Goal: Ask a question

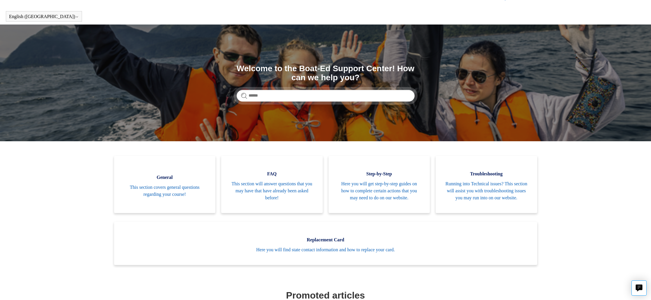
scroll to position [18, 0]
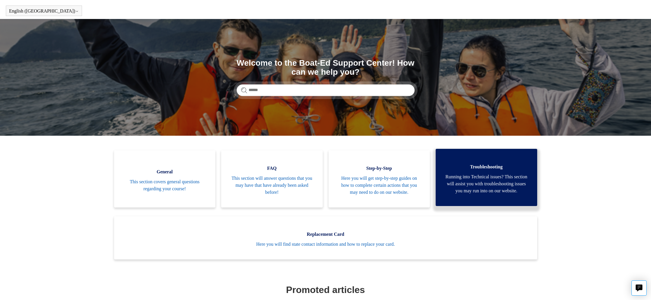
click at [484, 176] on span "Running into Technical issues? This section will assist you with troubleshootin…" at bounding box center [486, 183] width 84 height 21
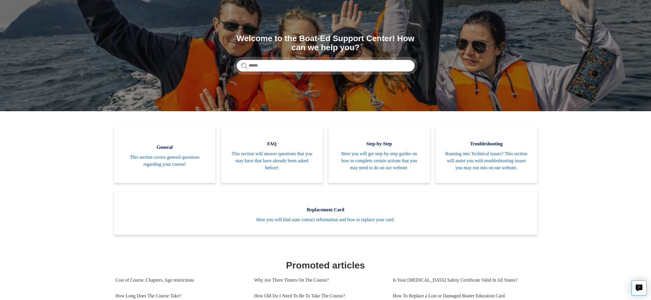
scroll to position [0, 0]
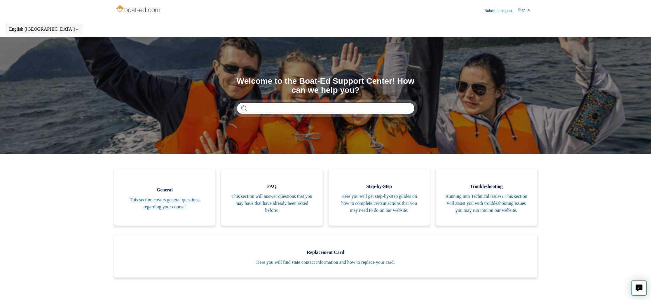
click at [273, 106] on input "Search" at bounding box center [326, 108] width 178 height 12
type input "***"
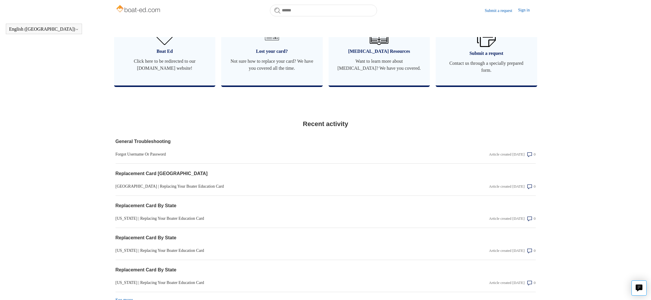
scroll to position [371, 0]
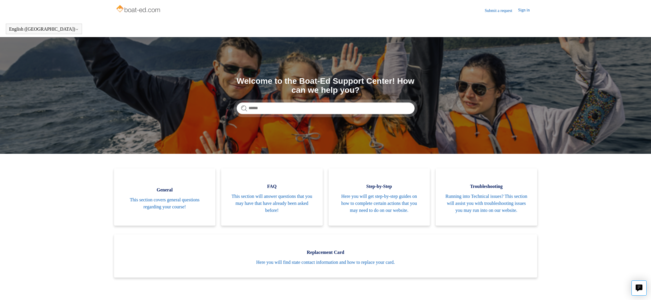
click at [504, 10] on link "Submit a request" at bounding box center [500, 11] width 33 height 6
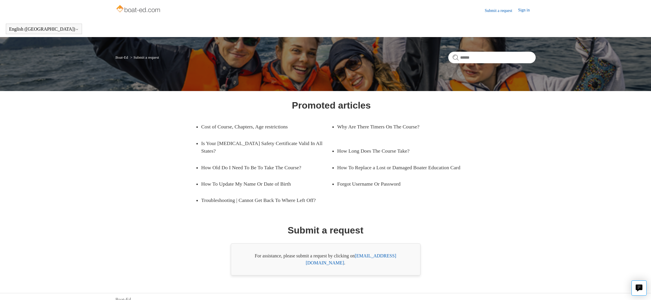
click at [523, 9] on link "Sign in" at bounding box center [526, 10] width 17 height 7
